Goal: Transaction & Acquisition: Download file/media

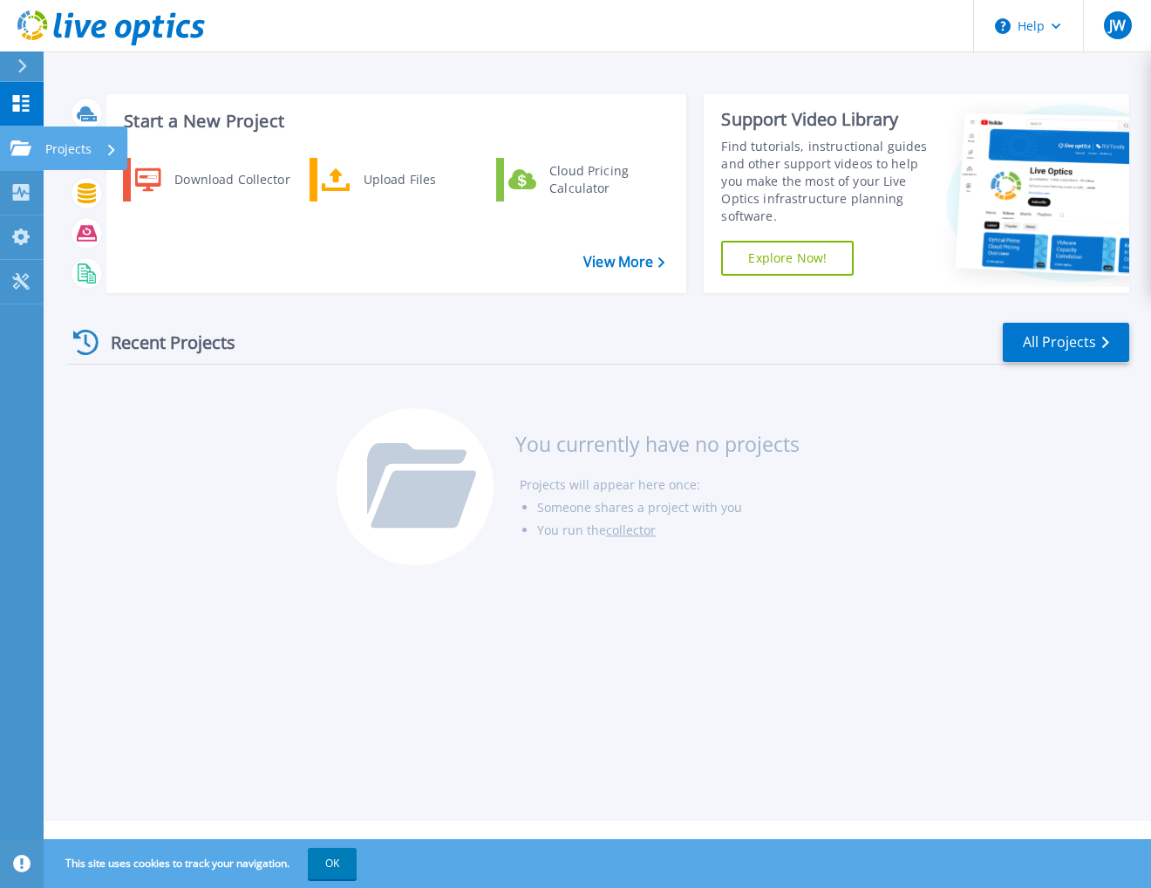
click at [28, 150] on icon at bounding box center [20, 147] width 21 height 15
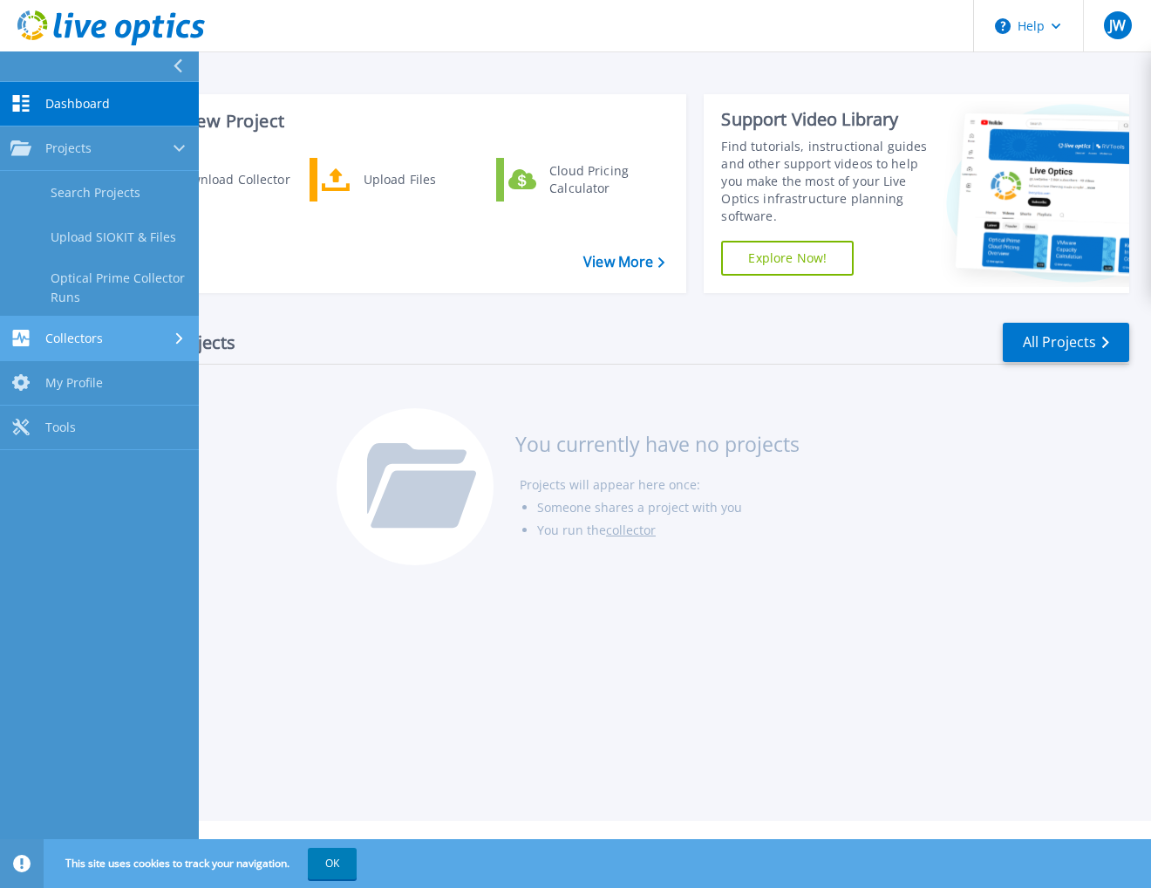
click at [99, 336] on span "Collectors" at bounding box center [74, 339] width 58 height 16
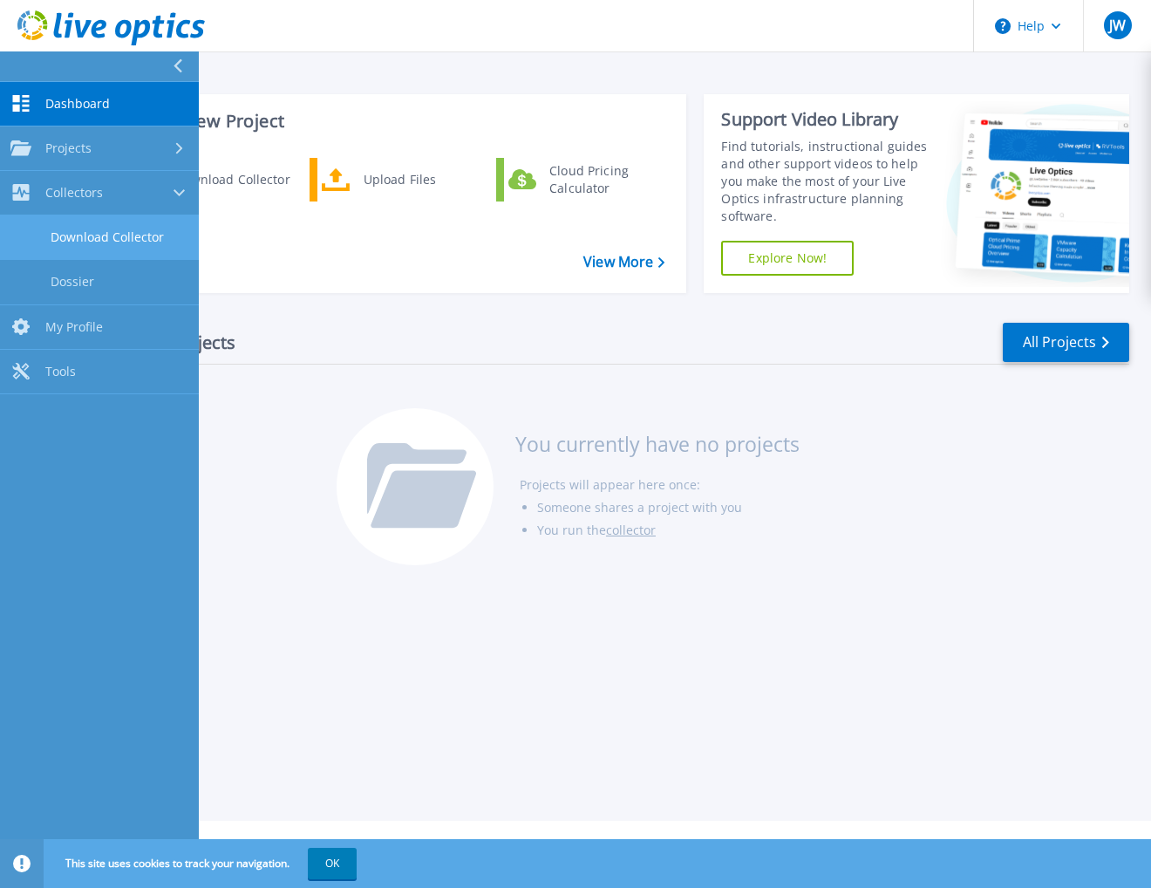
click at [108, 238] on link "Download Collector" at bounding box center [99, 237] width 199 height 44
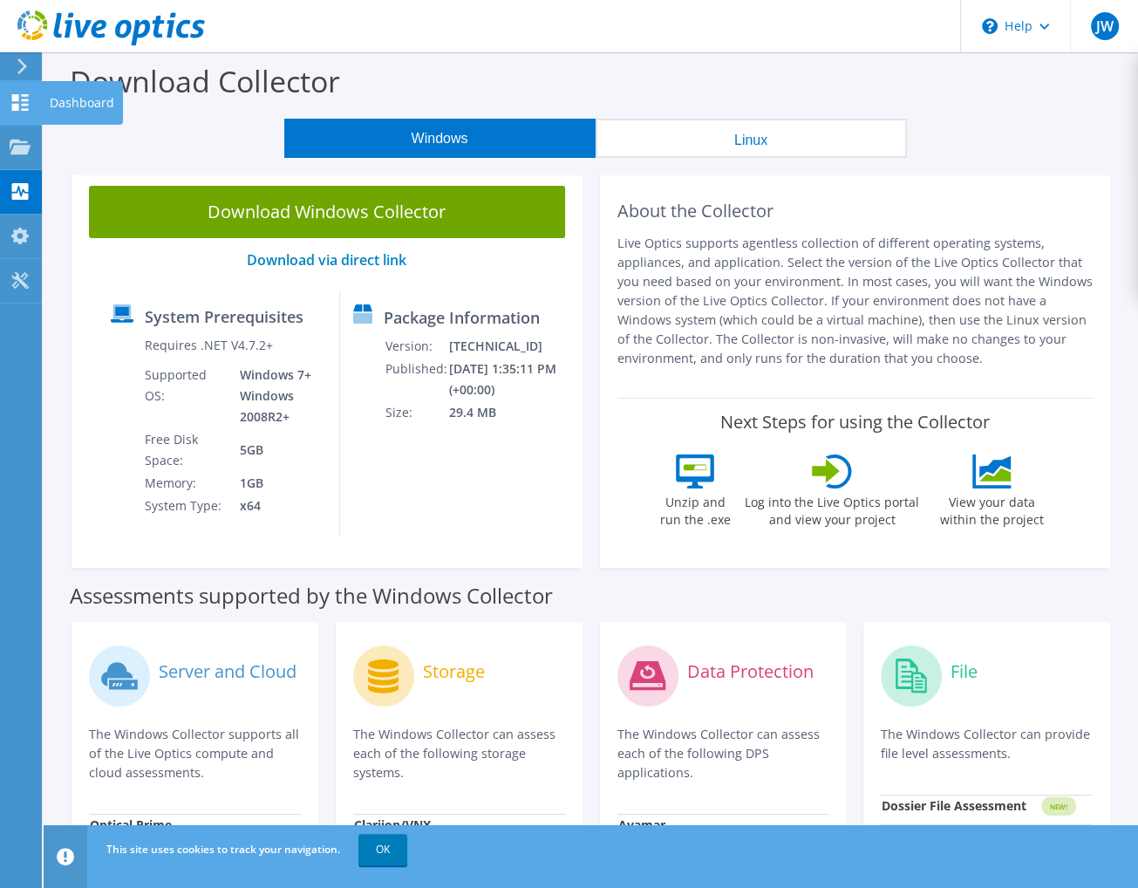
click at [22, 106] on icon at bounding box center [20, 102] width 21 height 17
